Goal: Entertainment & Leisure: Consume media (video, audio)

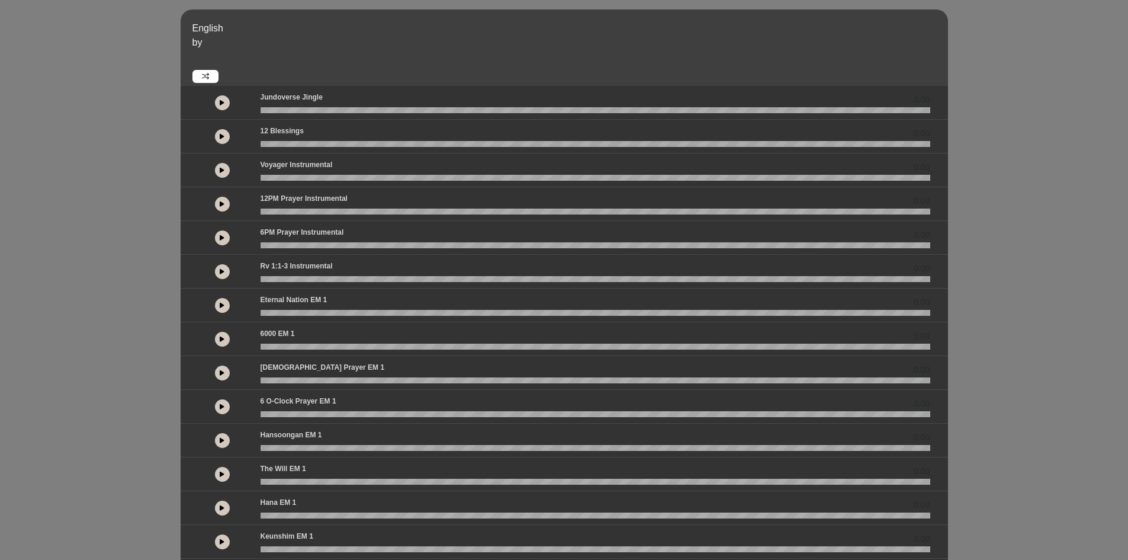
click at [200, 73] on link at bounding box center [205, 76] width 26 height 13
click at [207, 79] on icon at bounding box center [205, 76] width 7 height 7
click at [224, 174] on button at bounding box center [222, 170] width 15 height 15
click at [223, 167] on icon at bounding box center [222, 170] width 5 height 6
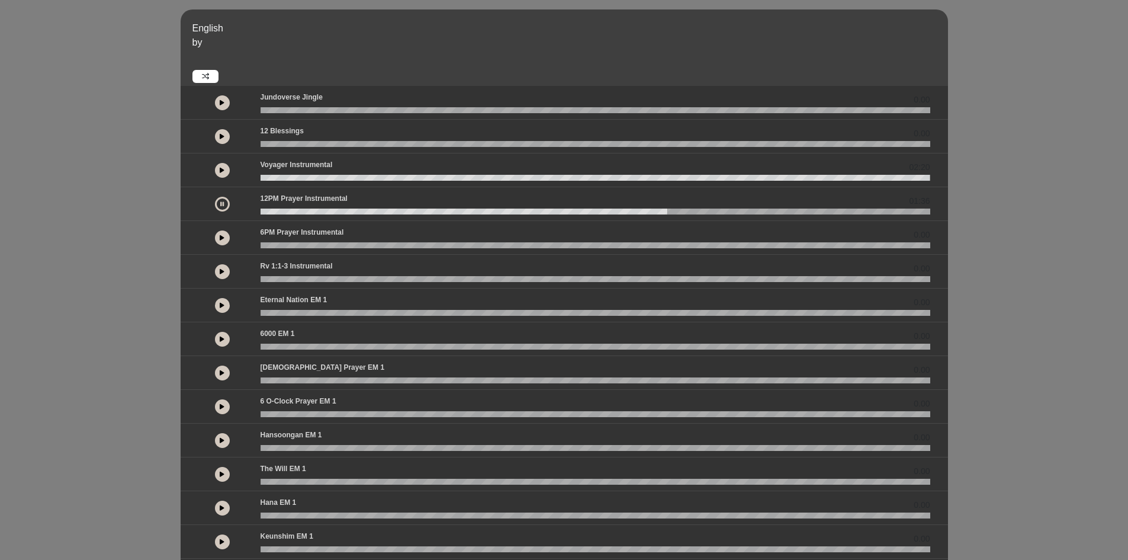
click at [131, 483] on div "English by 0.00 0.00 02:20" at bounding box center [564, 351] width 1128 height 684
click at [223, 207] on button at bounding box center [222, 204] width 15 height 15
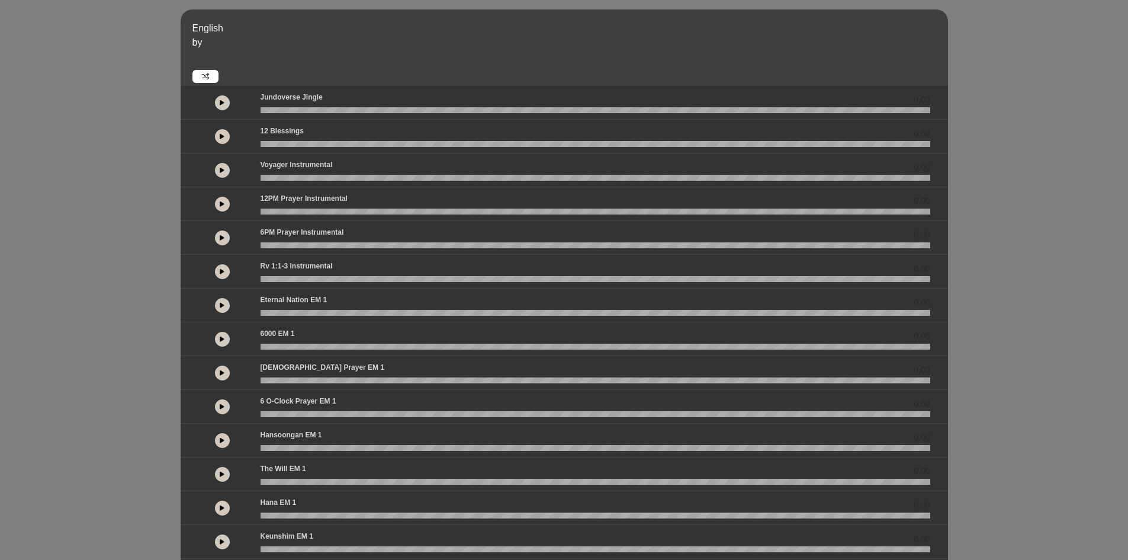
click at [86, 5] on div "English by 0.00 0.00 0.00 0.00 0.00 0.00" at bounding box center [564, 361] width 1128 height 722
click at [220, 171] on icon at bounding box center [222, 170] width 5 height 6
click at [226, 174] on button at bounding box center [222, 170] width 15 height 15
